Goal: Information Seeking & Learning: Learn about a topic

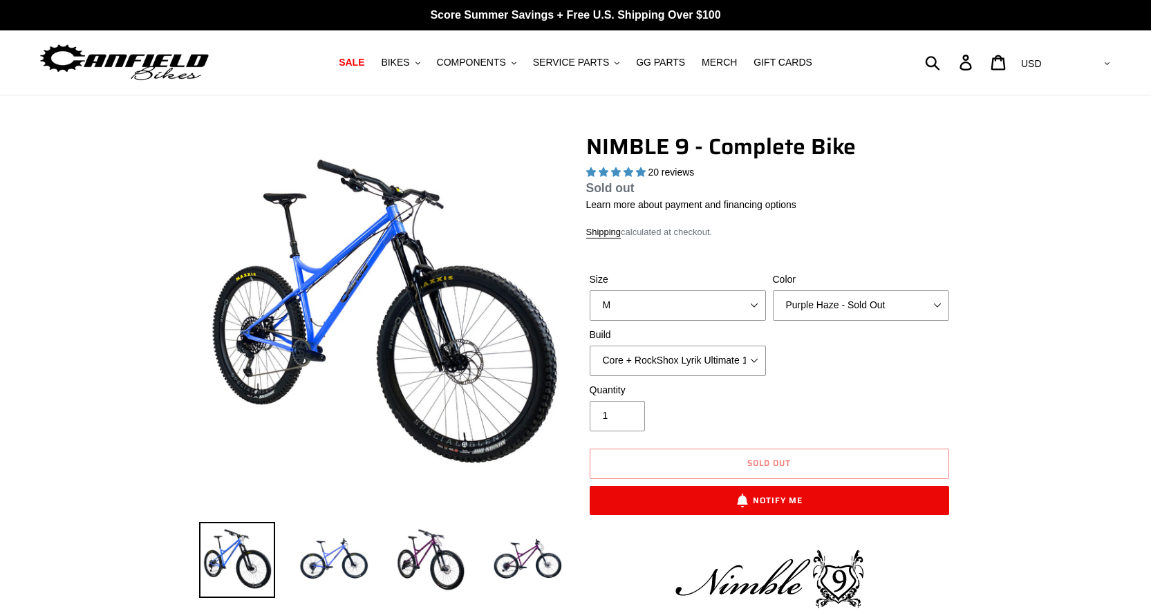
select select "highest-rating"
click at [409, 59] on span "BIKES" at bounding box center [395, 63] width 28 height 12
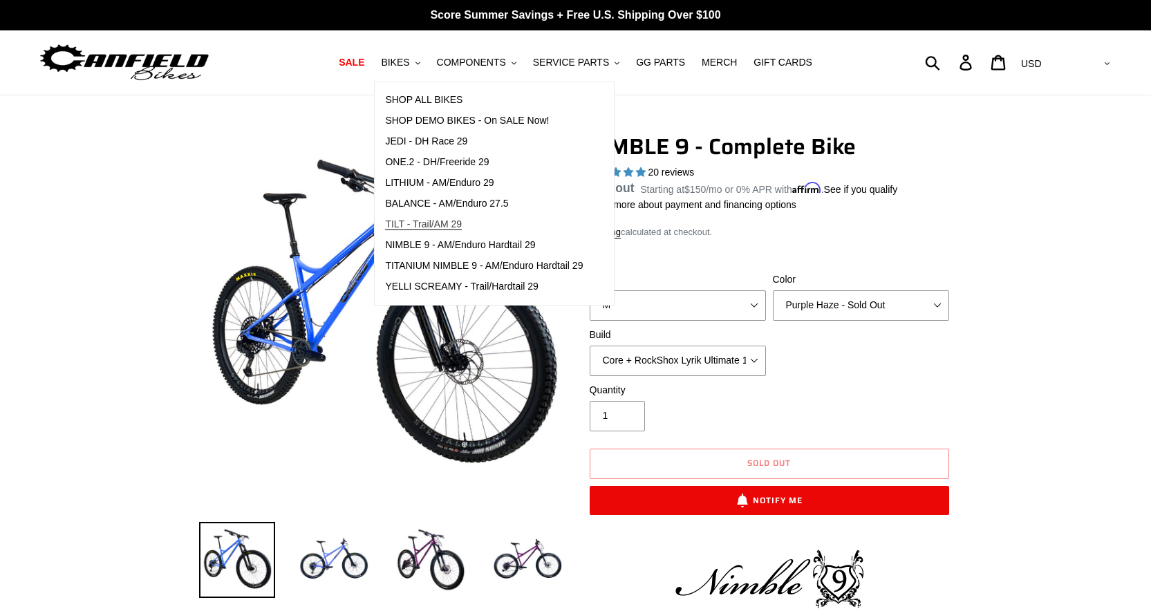
click at [460, 223] on span "TILT - Trail/AM 29" at bounding box center [423, 224] width 77 height 12
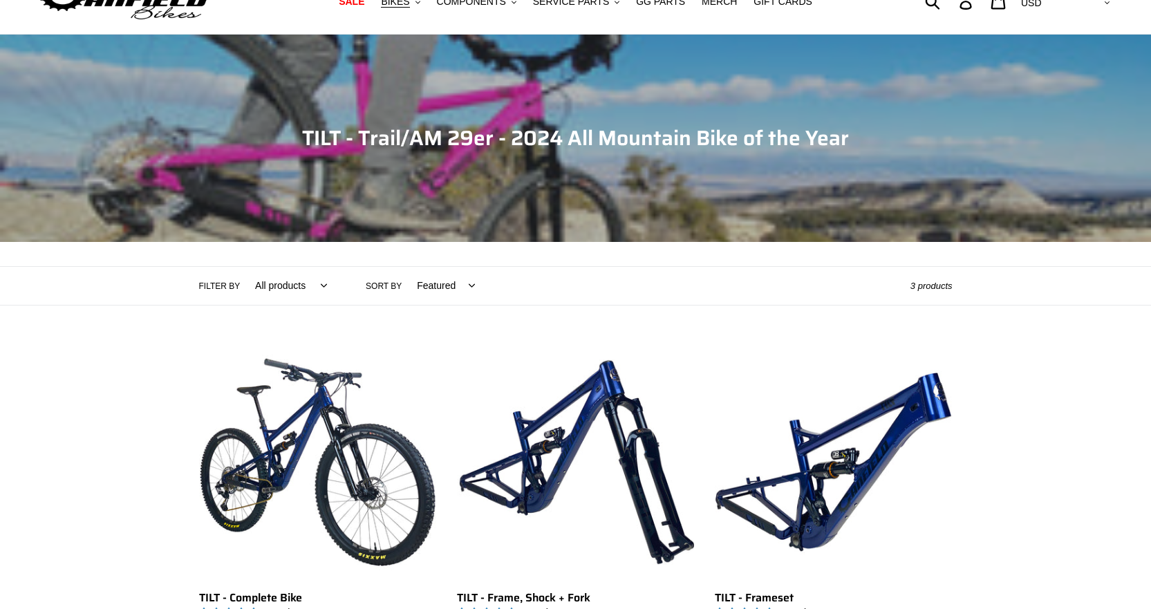
scroll to position [276, 0]
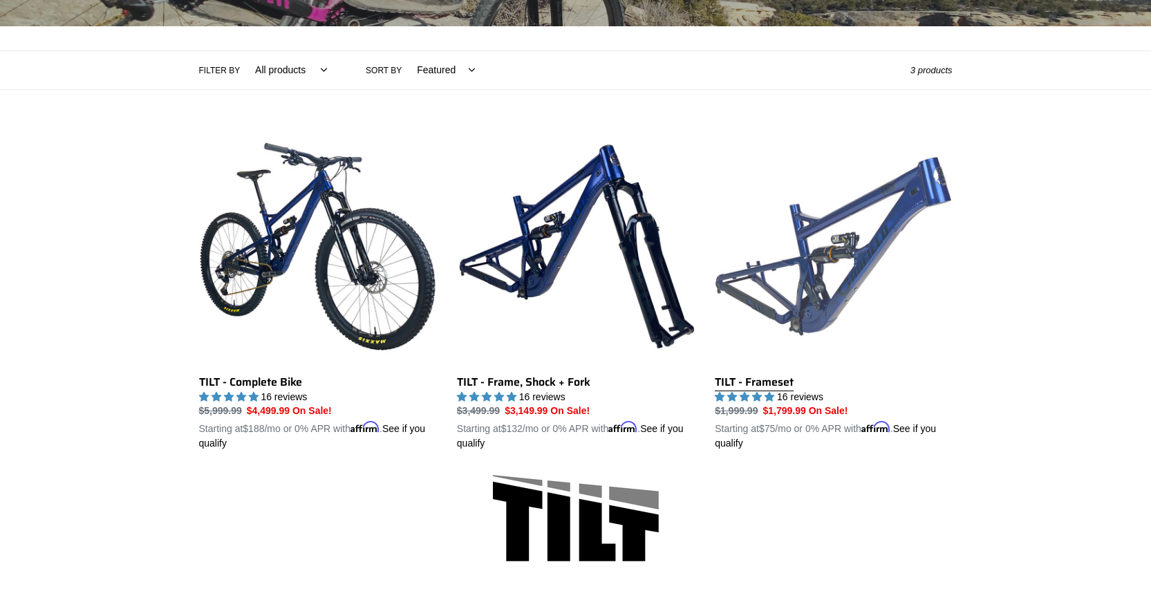
click at [807, 241] on link "TILT - Frameset" at bounding box center [833, 289] width 237 height 323
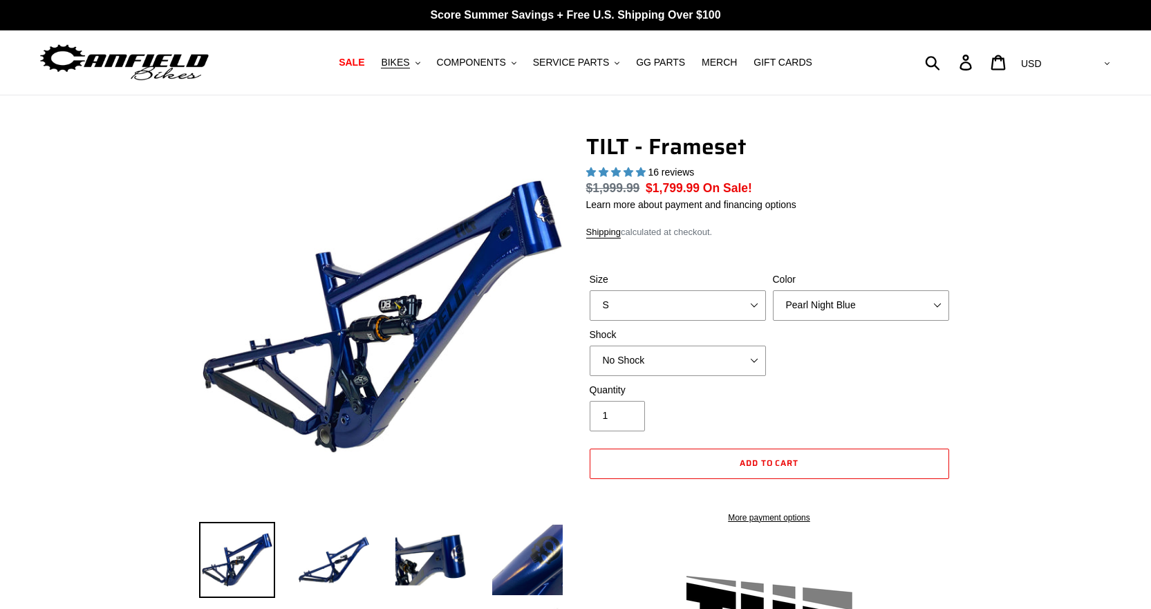
select select "highest-rating"
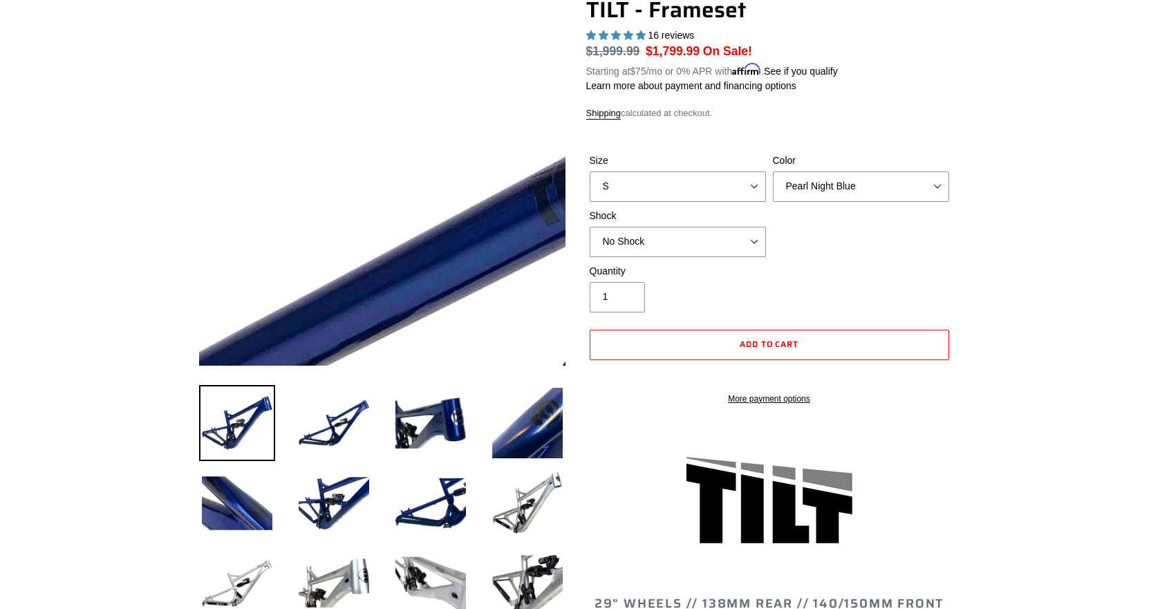
scroll to position [138, 0]
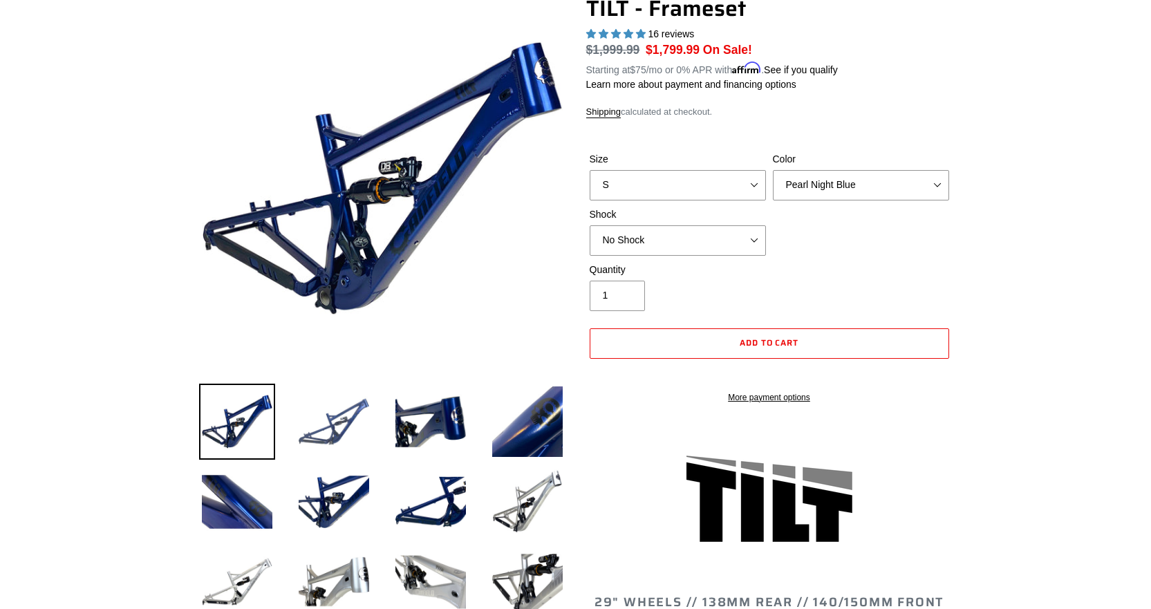
click at [345, 420] on img at bounding box center [334, 422] width 76 height 76
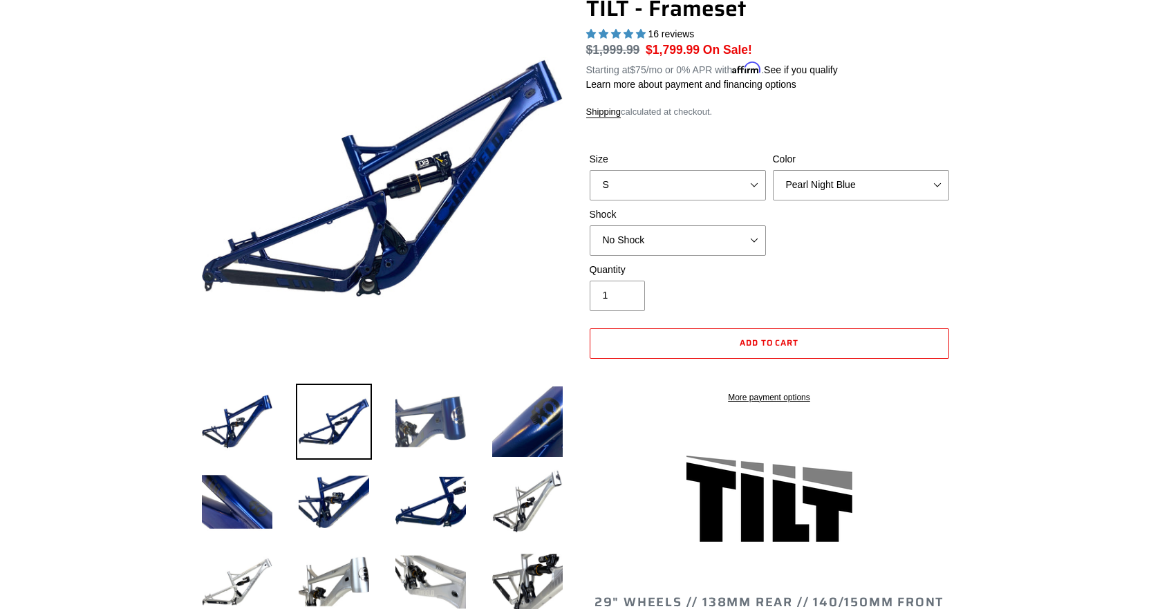
click at [436, 415] on img at bounding box center [431, 422] width 76 height 76
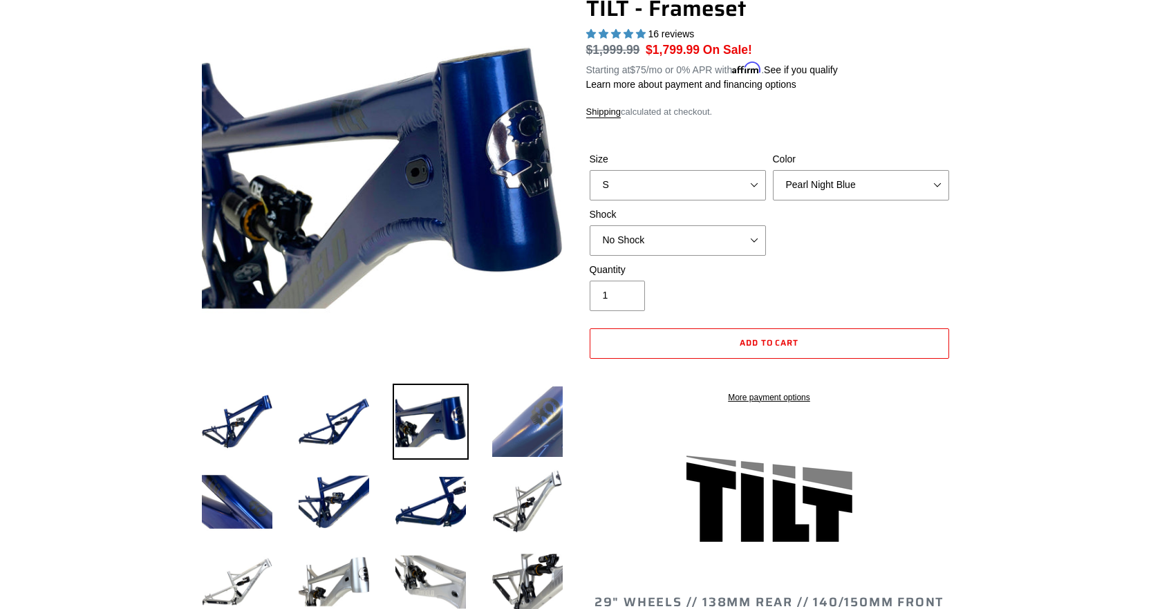
click at [552, 412] on img at bounding box center [527, 422] width 76 height 76
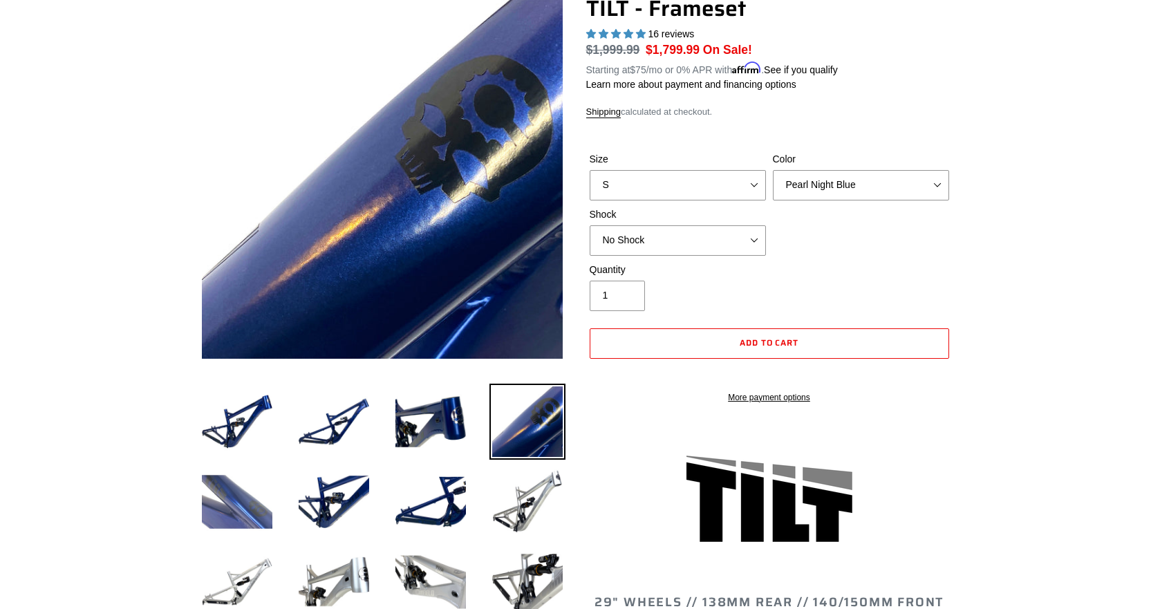
click at [230, 511] on img at bounding box center [237, 502] width 76 height 76
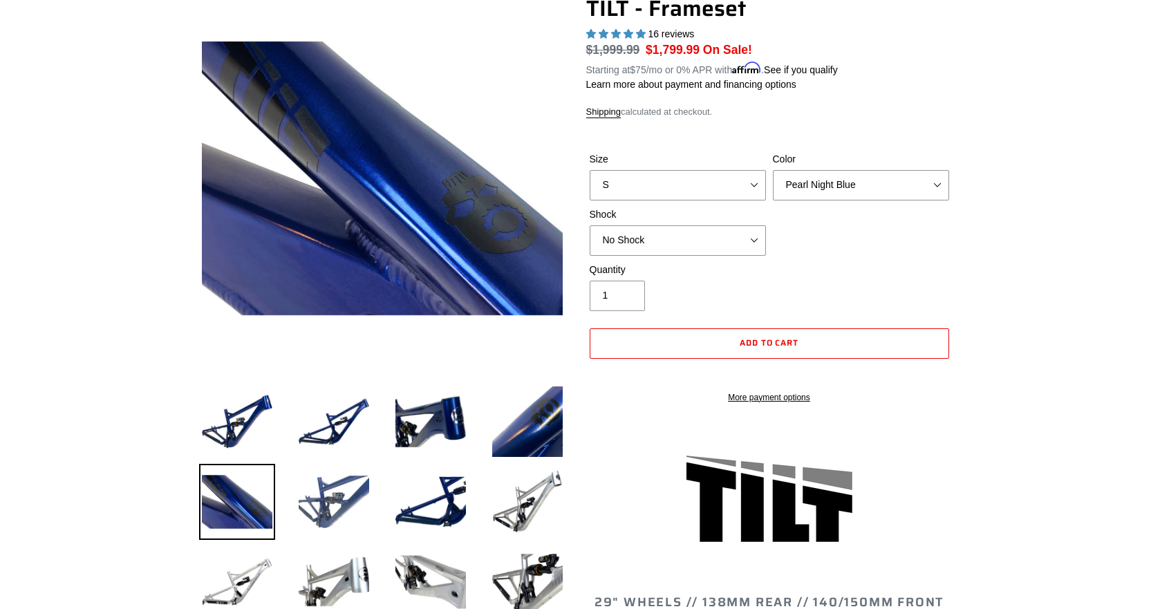
click at [329, 491] on img at bounding box center [334, 502] width 76 height 76
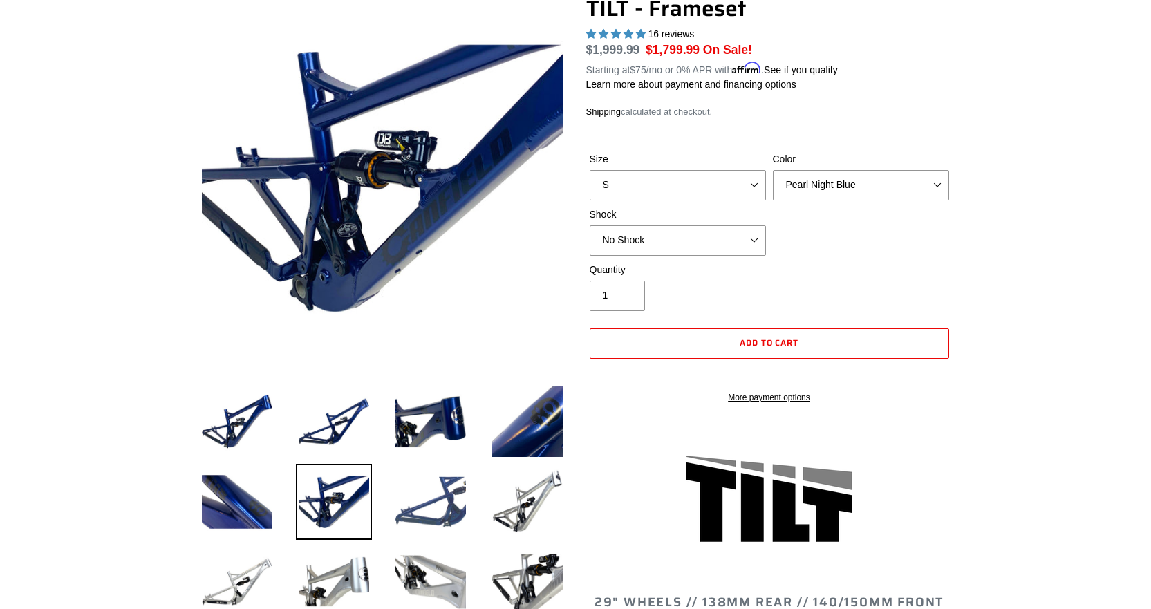
click at [441, 489] on img at bounding box center [431, 502] width 76 height 76
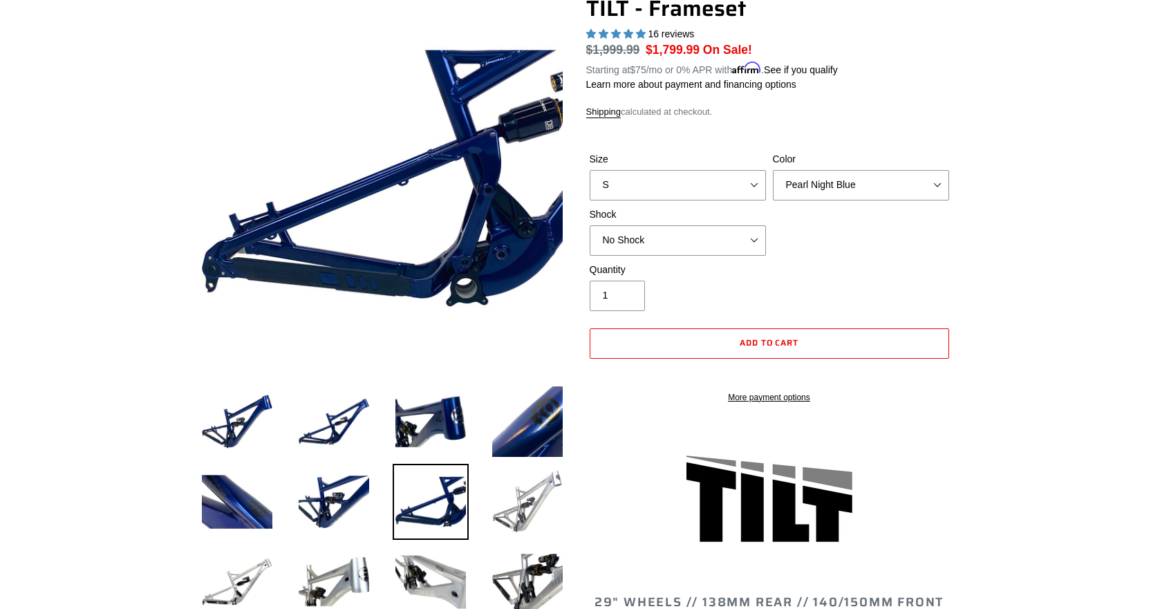
click at [517, 490] on img at bounding box center [527, 502] width 76 height 76
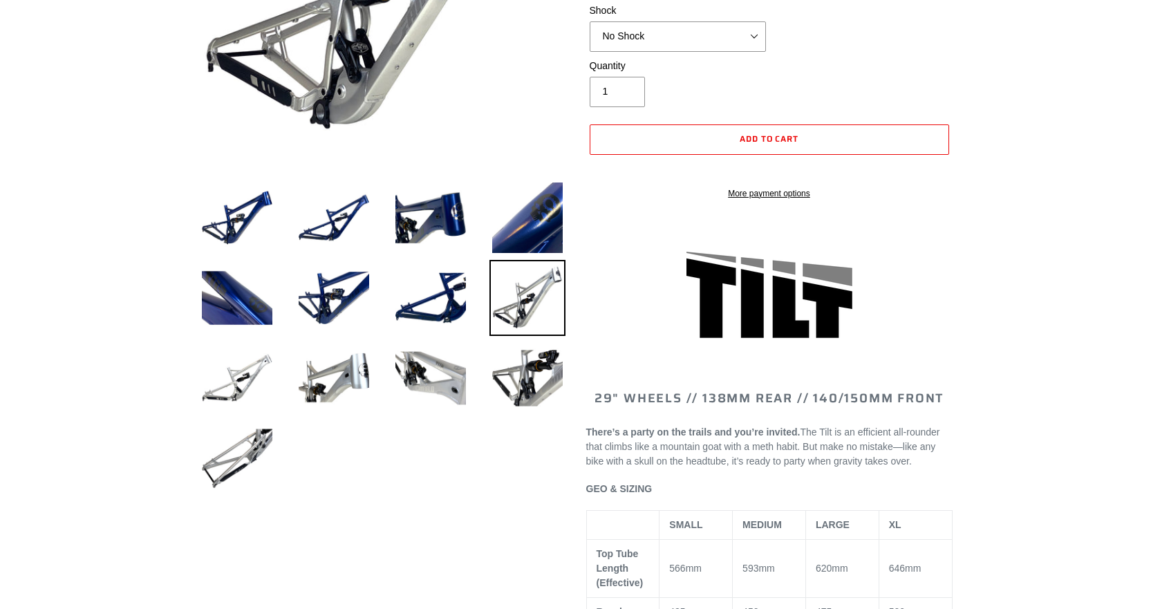
scroll to position [346, 0]
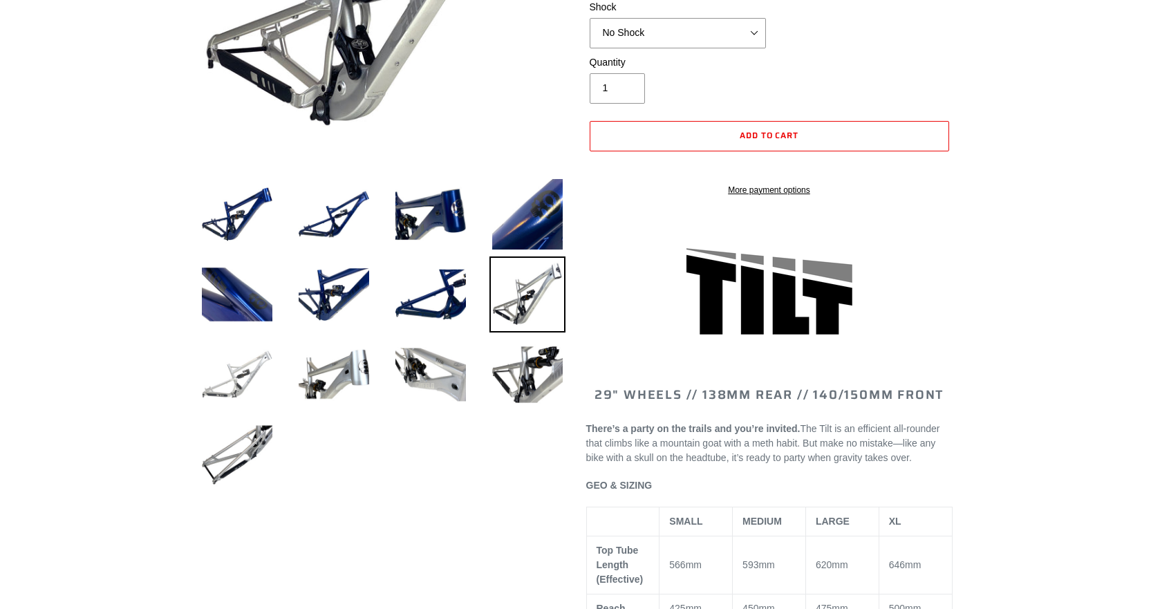
click at [243, 364] on img at bounding box center [237, 375] width 76 height 76
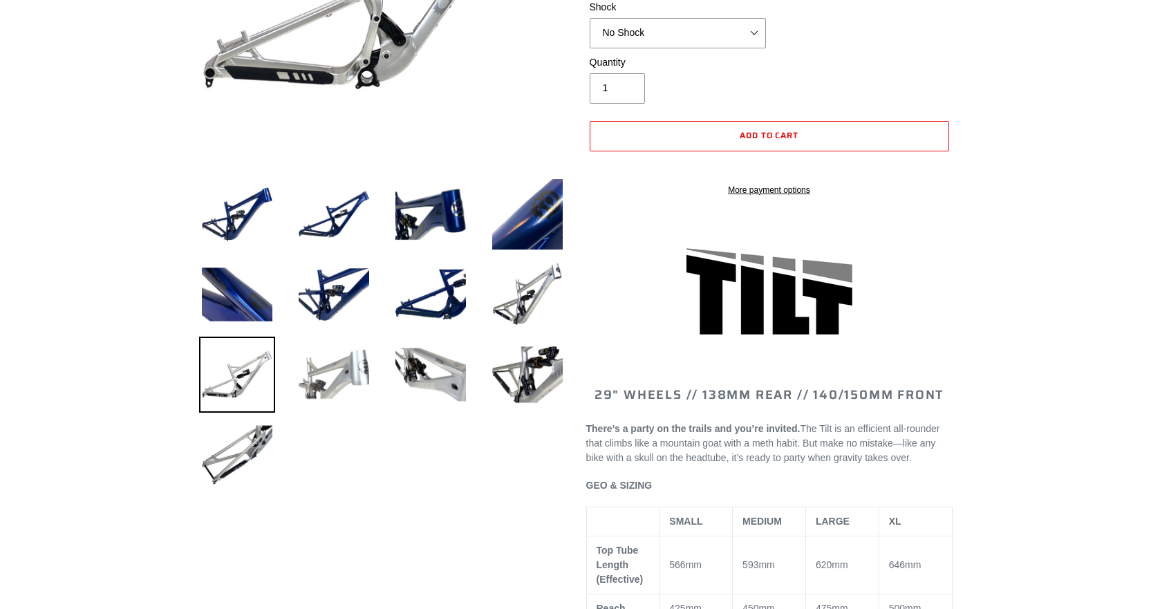
click at [318, 367] on img at bounding box center [334, 375] width 76 height 76
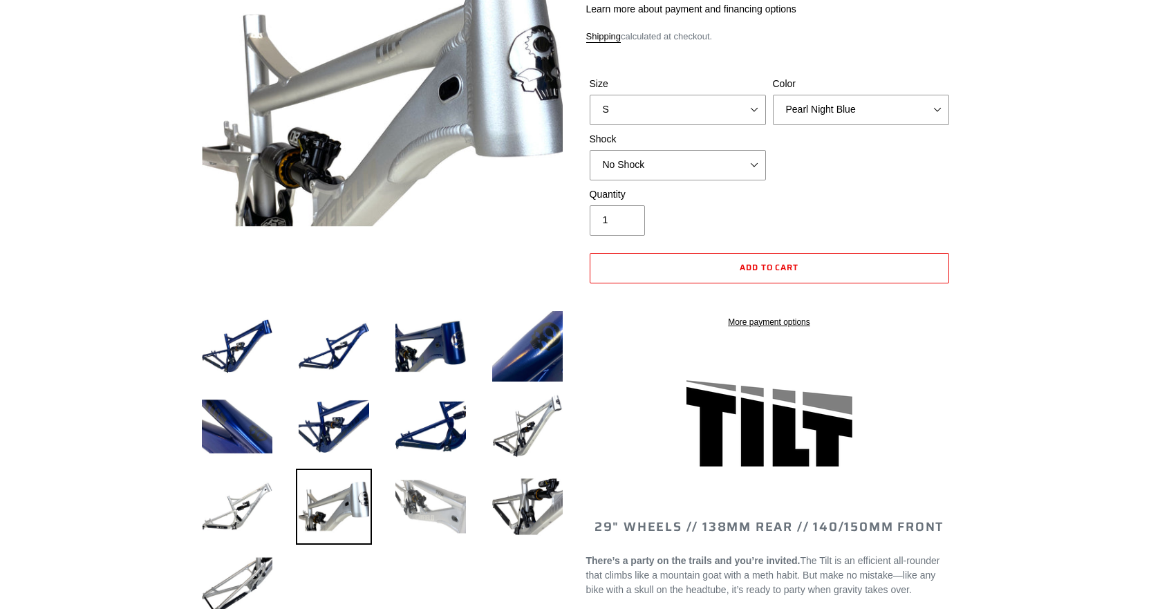
scroll to position [207, 0]
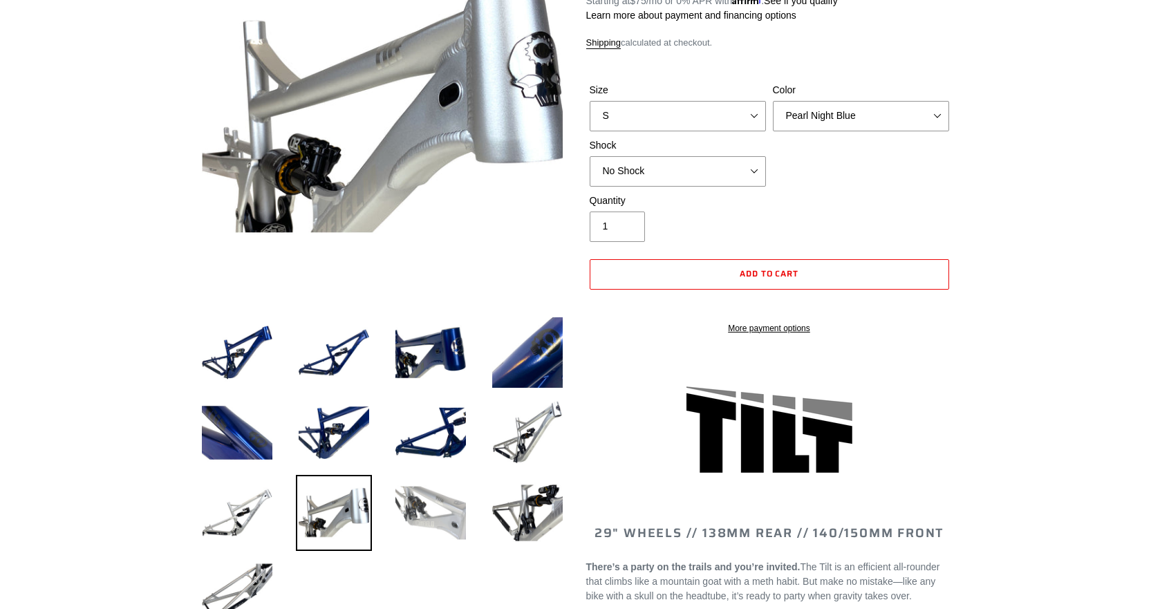
click at [420, 501] on img at bounding box center [431, 513] width 76 height 76
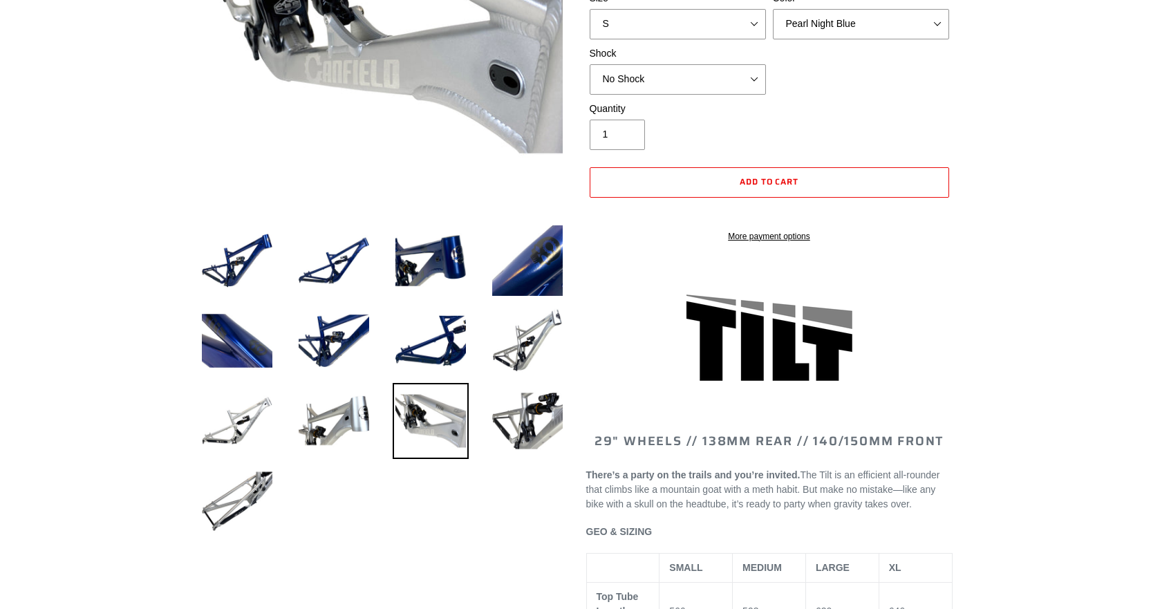
scroll to position [0, 0]
